Goal: Task Accomplishment & Management: Manage account settings

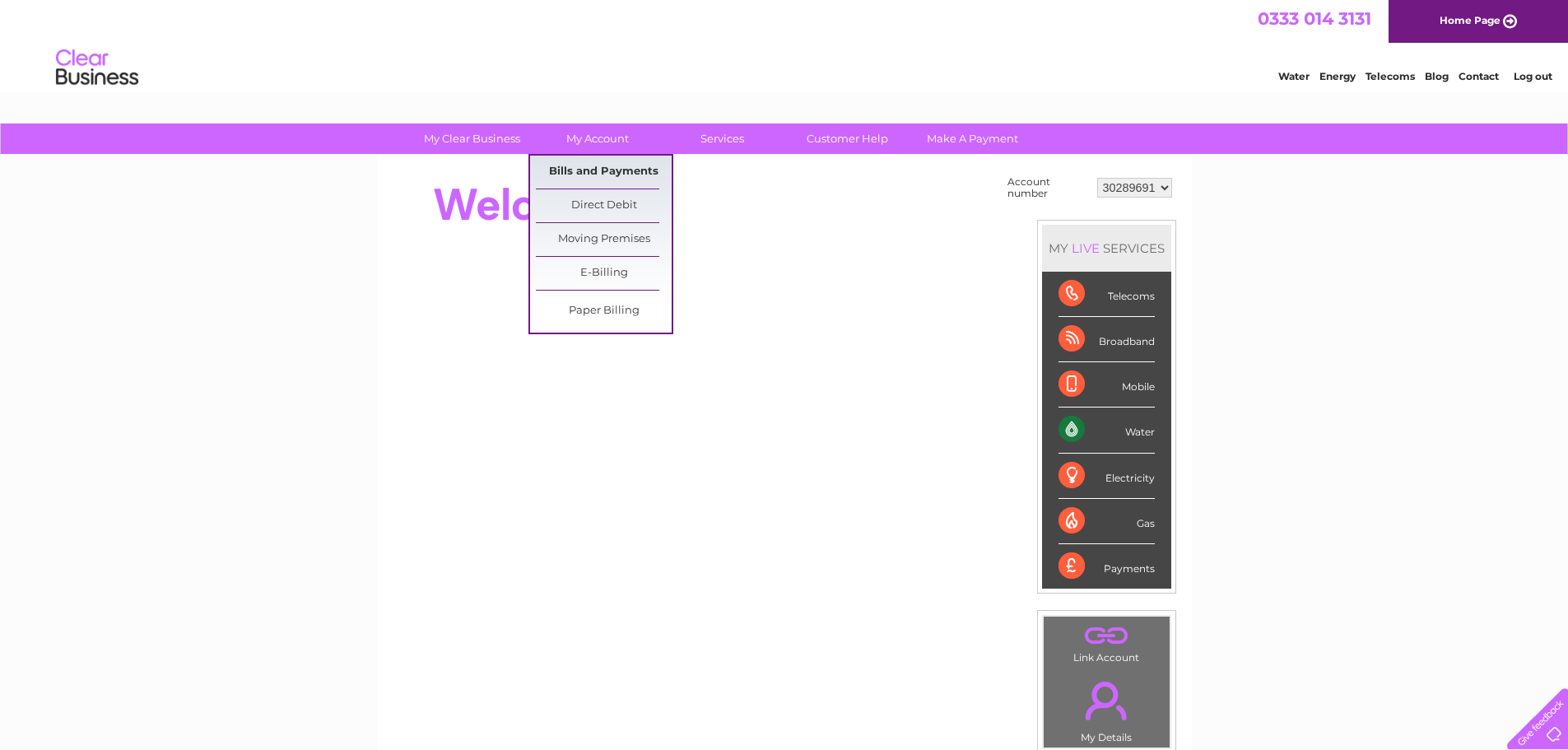
click at [579, 171] on link "Bills and Payments" at bounding box center [604, 172] width 136 height 33
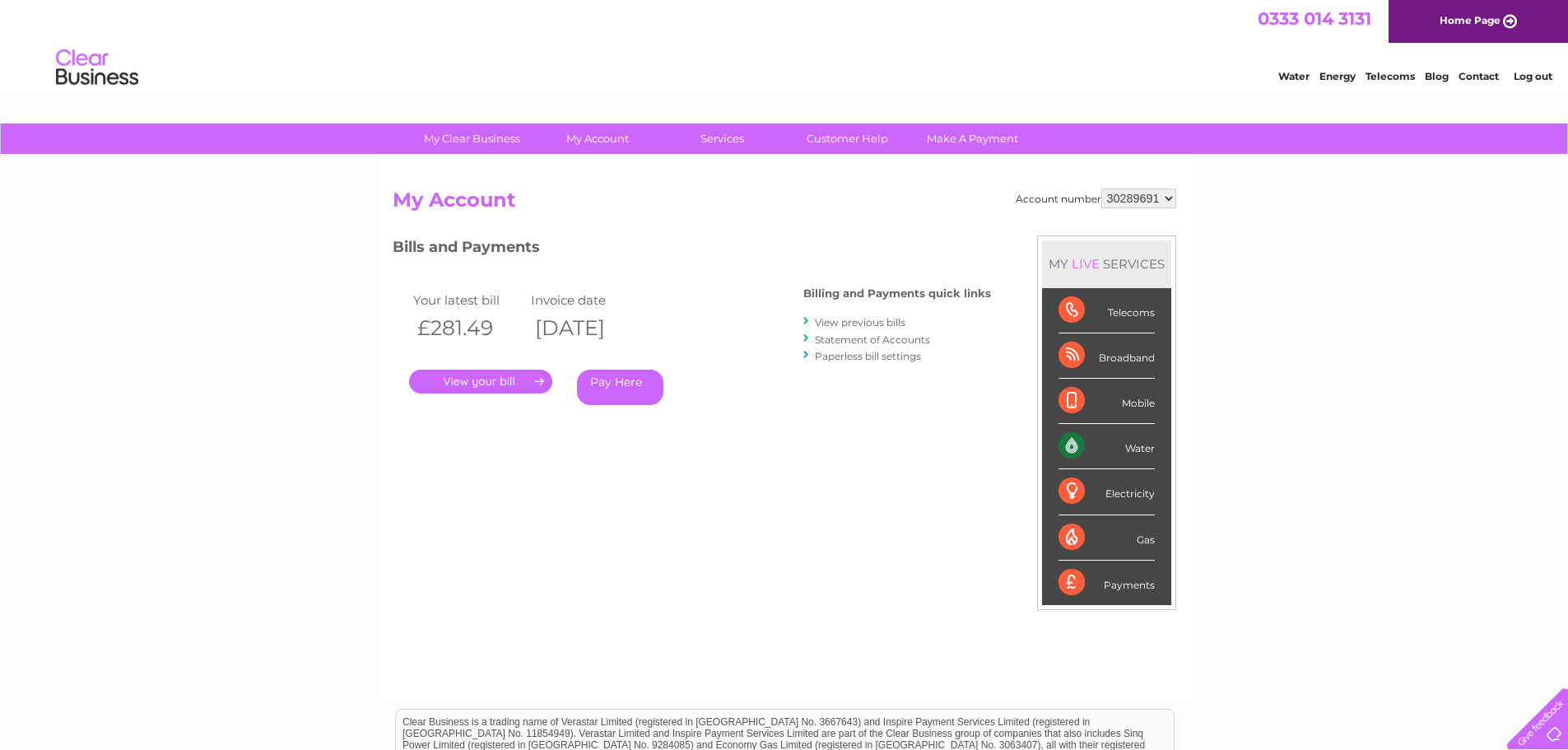
click at [464, 384] on link "." at bounding box center [480, 382] width 143 height 24
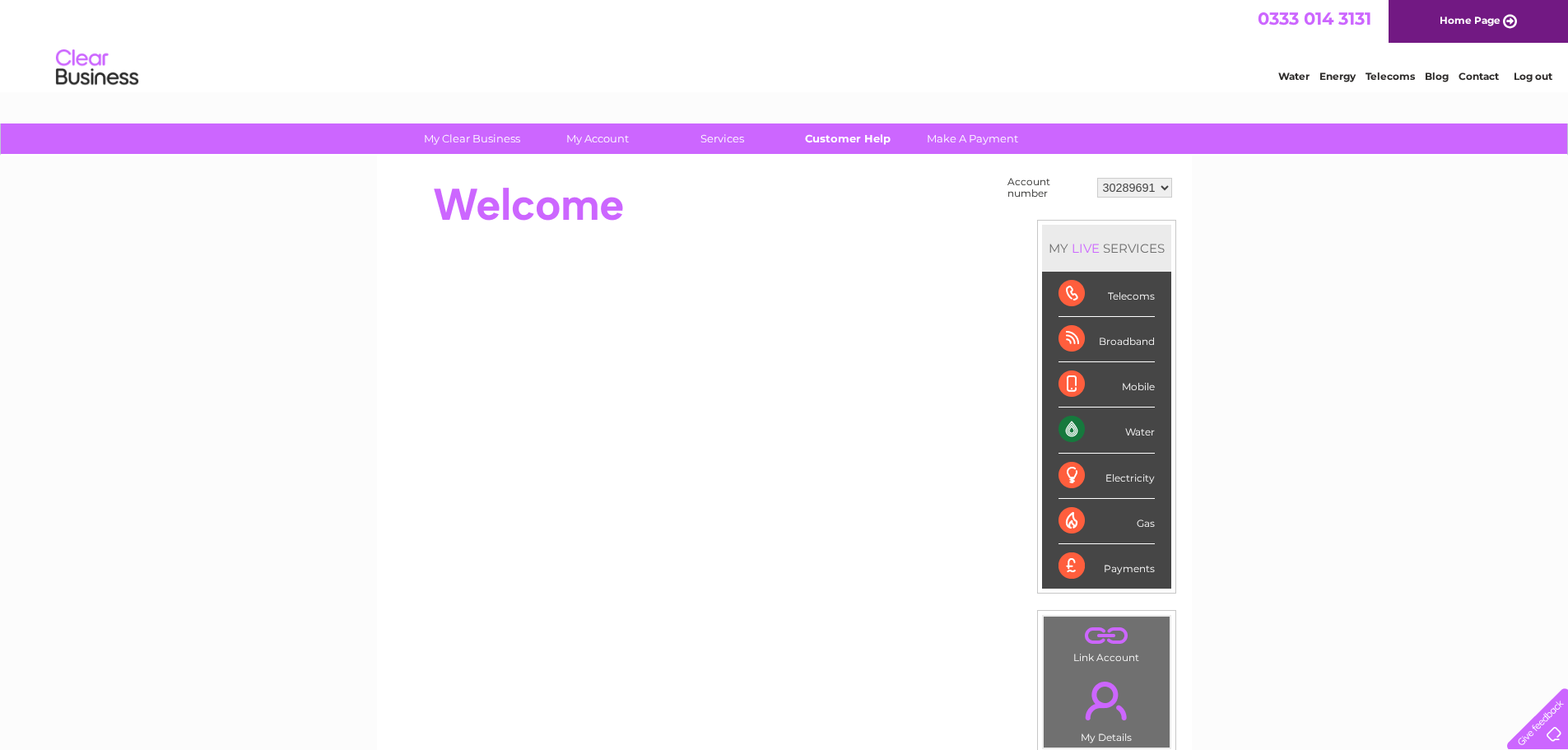
click at [839, 139] on link "Customer Help" at bounding box center [848, 138] width 136 height 30
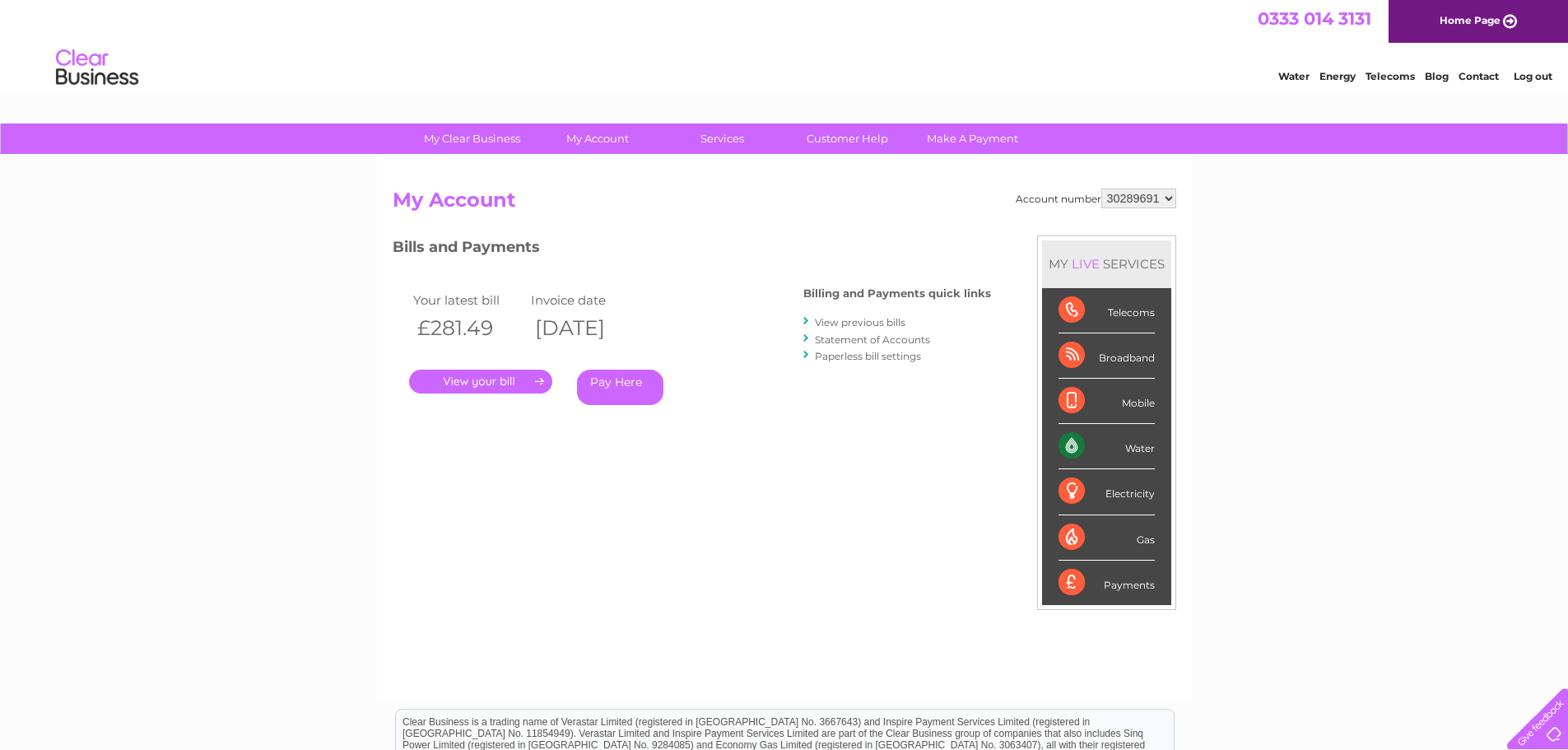
click at [473, 382] on link "." at bounding box center [480, 382] width 143 height 24
